Goal: Transaction & Acquisition: Purchase product/service

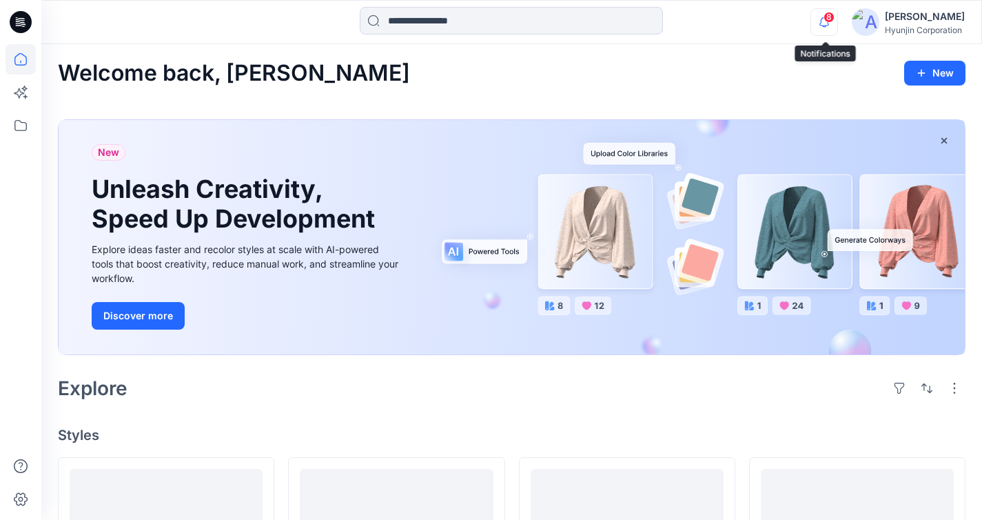
click at [819, 15] on icon "button" at bounding box center [824, 22] width 26 height 28
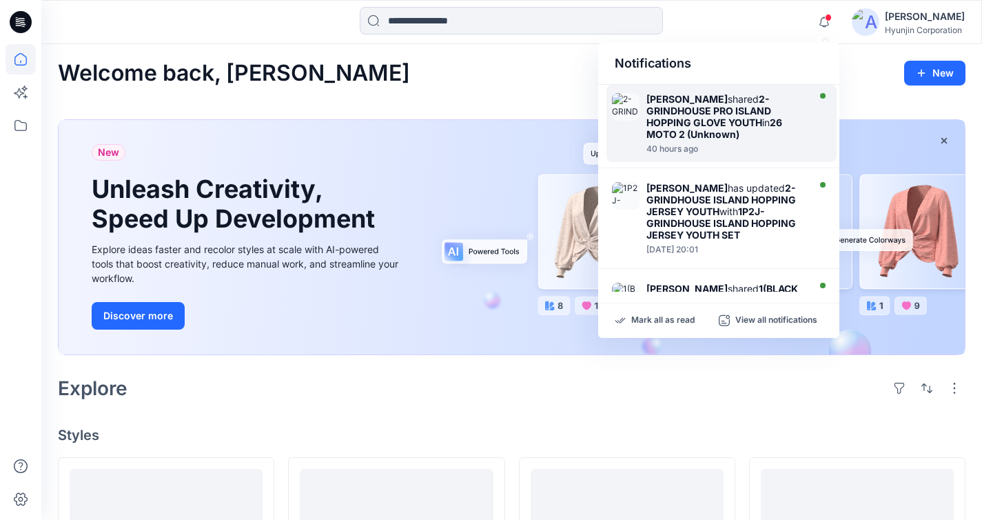
click at [761, 139] on div "Jeongeun Lee shared 2-GRINDHOUSE PRO ISLAND HOPPING GLOVE YOUTH in 26 MOTO 2 (U…" at bounding box center [725, 116] width 158 height 47
